Goal: Task Accomplishment & Management: Manage account settings

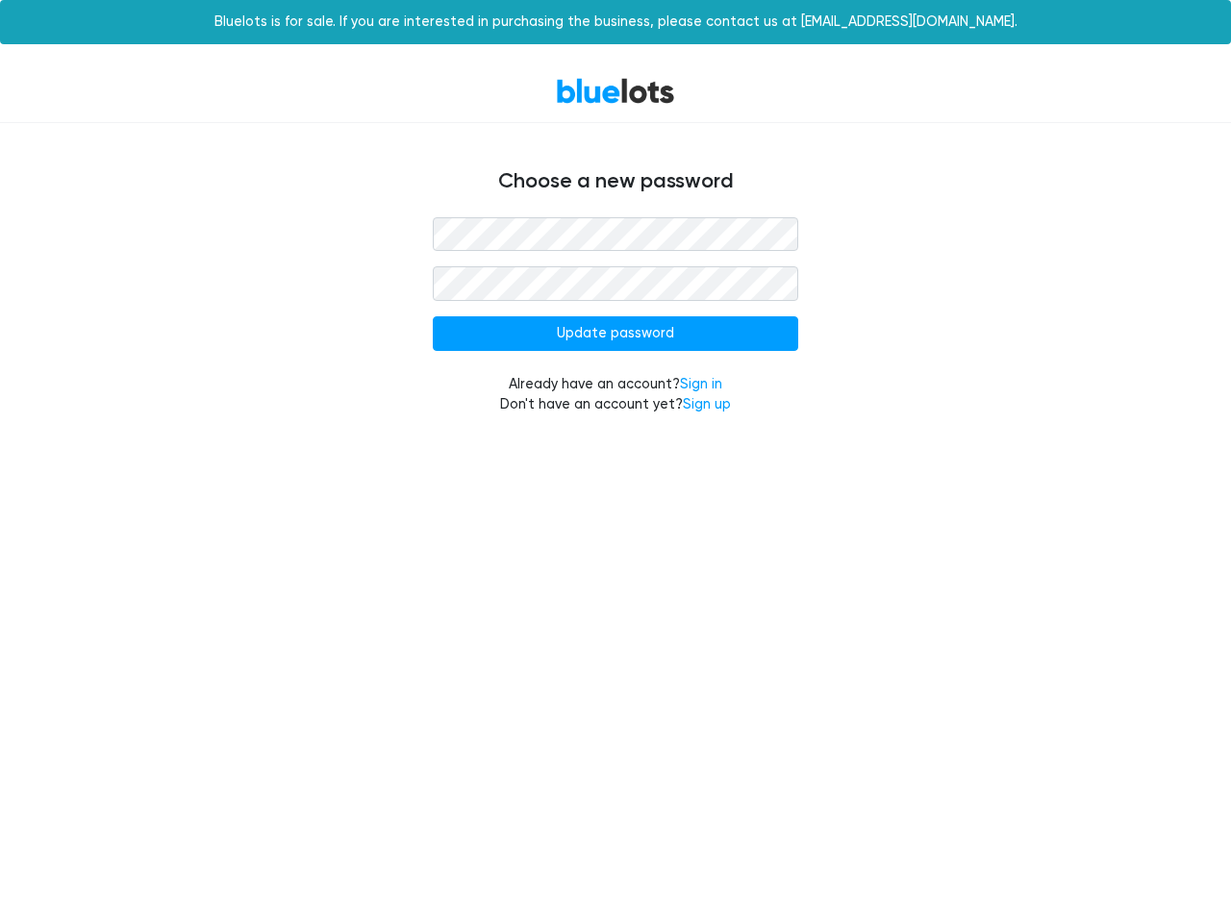
click at [616, 334] on input "Update password" at bounding box center [615, 333] width 365 height 35
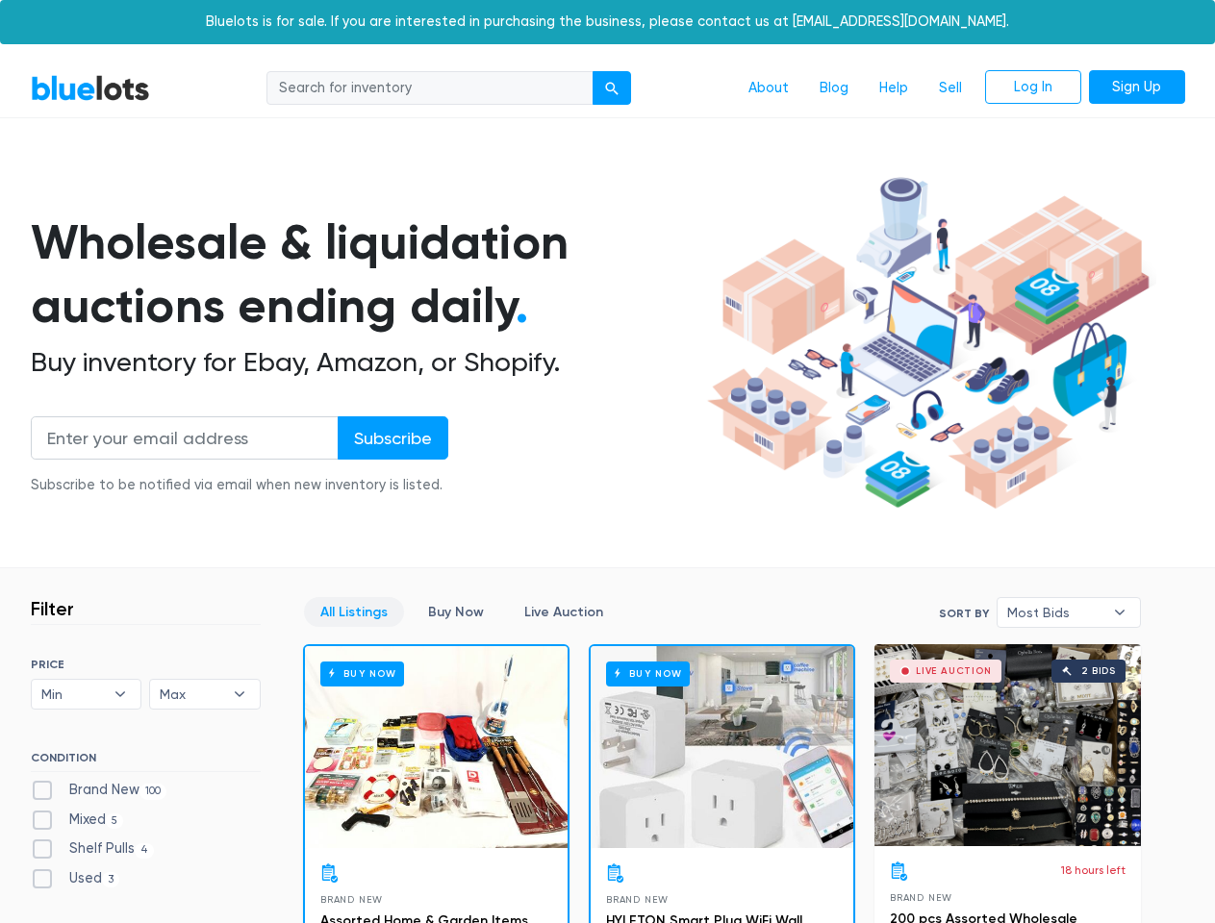
click at [613, 88] on div "submit" at bounding box center [611, 88] width 13 height 13
click at [391, 438] on input "Subscribe" at bounding box center [393, 437] width 111 height 43
click at [87, 694] on span "Min" at bounding box center [72, 694] width 63 height 29
click at [205, 694] on span "Max" at bounding box center [191, 694] width 63 height 29
click at [1069, 613] on span "Most Bids" at bounding box center [1055, 612] width 96 height 29
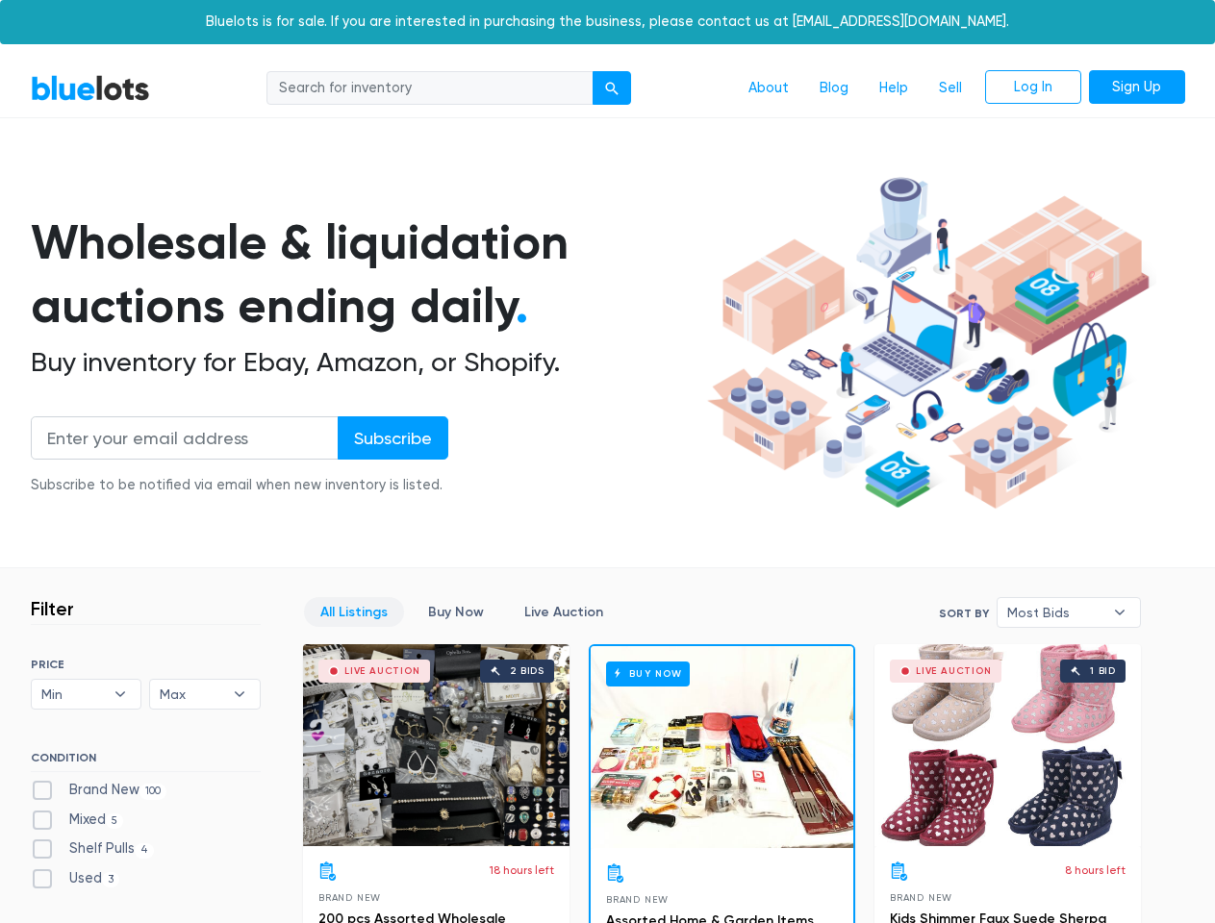
click at [613, 88] on div "submit" at bounding box center [611, 88] width 13 height 13
click at [391, 438] on input "Subscribe" at bounding box center [393, 437] width 111 height 43
click at [87, 694] on span "Min" at bounding box center [72, 694] width 63 height 29
click at [205, 694] on span "Max" at bounding box center [191, 694] width 63 height 29
click at [1069, 613] on span "Most Bids" at bounding box center [1055, 612] width 96 height 29
